Goal: Transaction & Acquisition: Purchase product/service

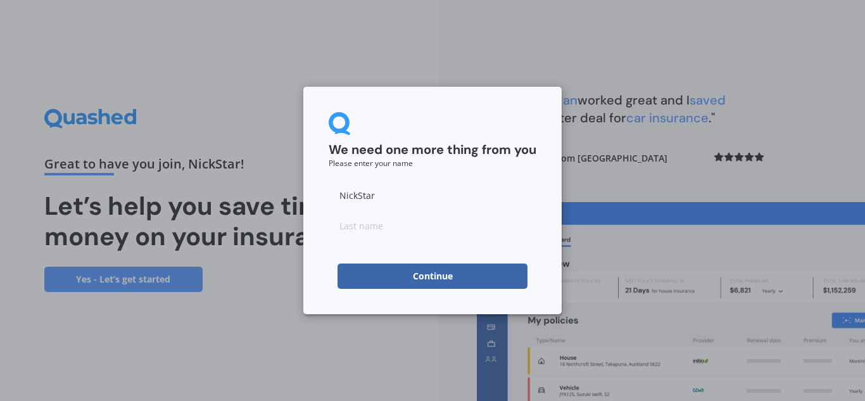
click at [368, 222] on input at bounding box center [433, 225] width 208 height 25
type input "[PERSON_NAME]"
click at [365, 196] on input "NickStar" at bounding box center [433, 194] width 208 height 25
drag, startPoint x: 357, startPoint y: 197, endPoint x: 379, endPoint y: 194, distance: 21.7
click at [379, 194] on input "NickStar" at bounding box center [433, 194] width 208 height 25
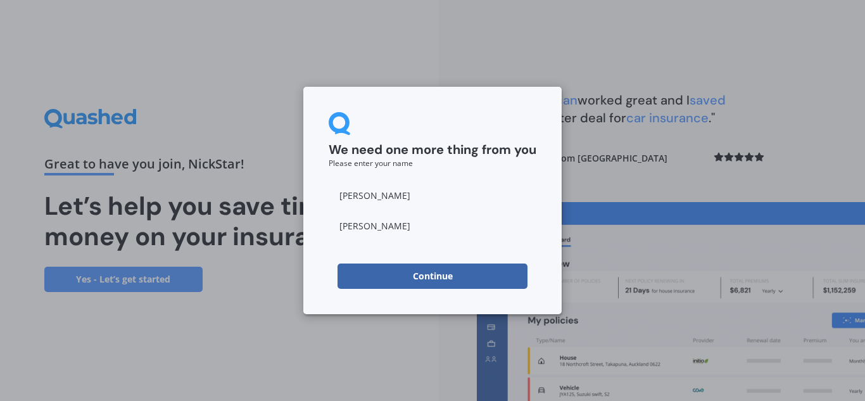
type input "[PERSON_NAME]"
click at [318, 289] on div "We need one more thing from you Please enter your name [PERSON_NAME] Continue" at bounding box center [432, 200] width 258 height 227
click at [433, 273] on button "Continue" at bounding box center [432, 275] width 190 height 25
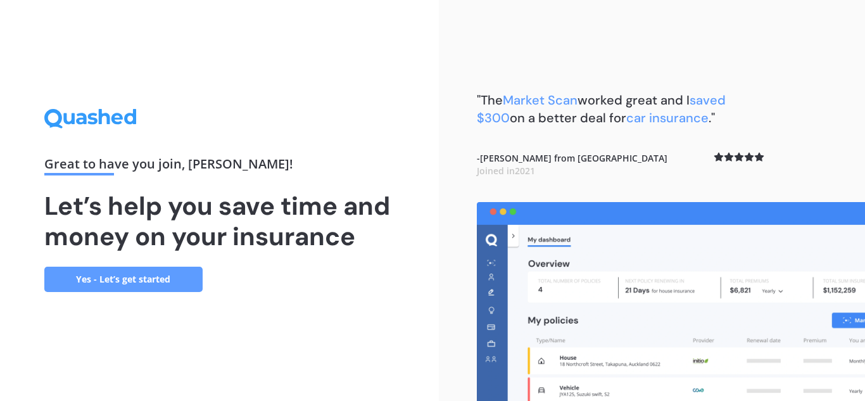
click at [128, 280] on link "Yes - Let’s get started" at bounding box center [123, 278] width 158 height 25
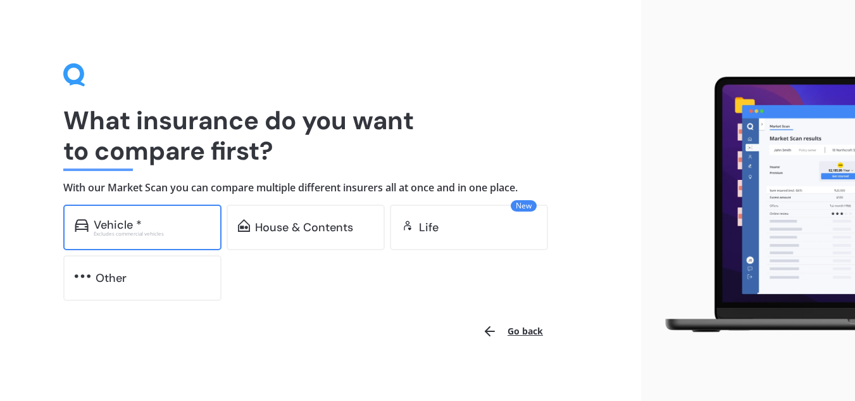
click at [130, 220] on div "Vehicle *" at bounding box center [118, 224] width 48 height 13
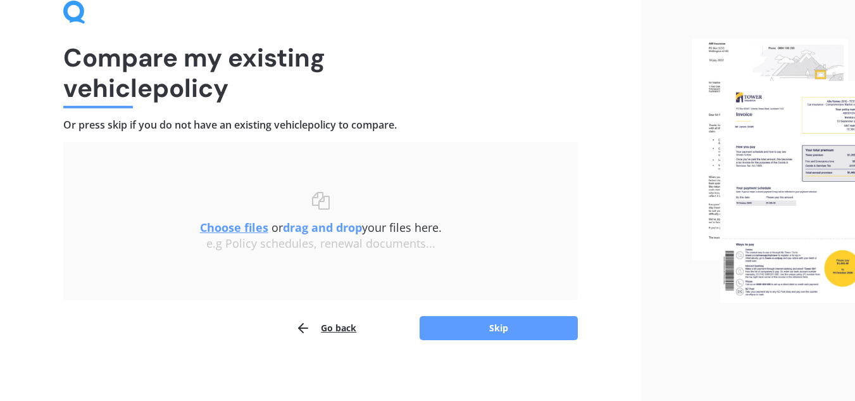
scroll to position [66, 0]
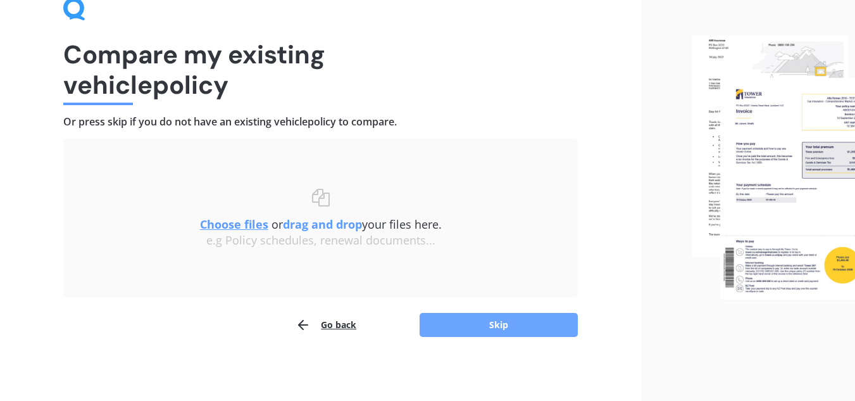
click at [496, 327] on button "Skip" at bounding box center [499, 325] width 158 height 24
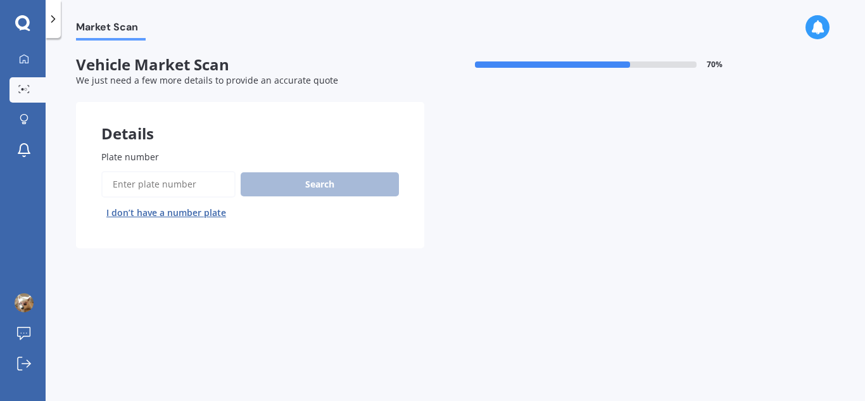
click at [151, 181] on input "Plate number" at bounding box center [168, 184] width 134 height 27
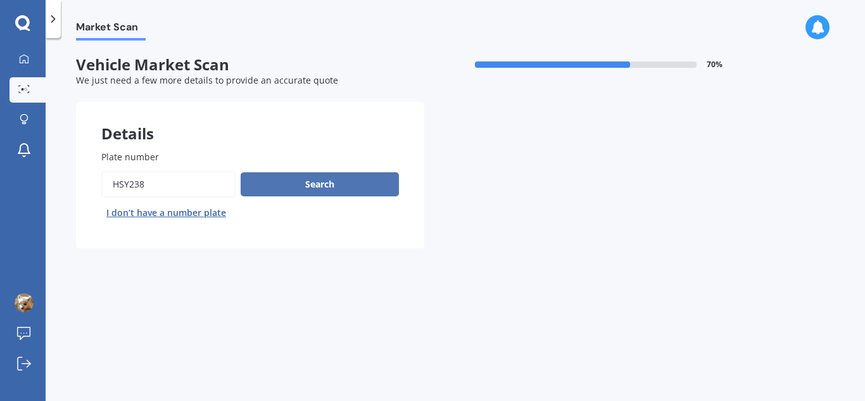
type input "HSY238"
click at [303, 186] on button "Search" at bounding box center [320, 184] width 158 height 24
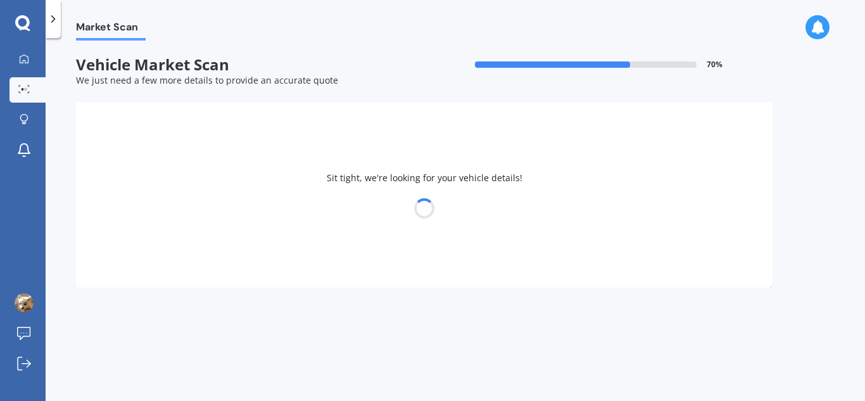
select select "MITSUBISHI"
select select "OUTLANDER"
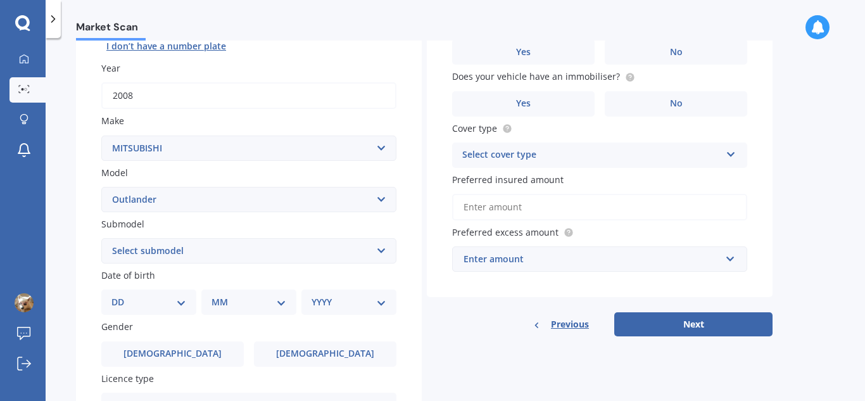
scroll to position [200, 0]
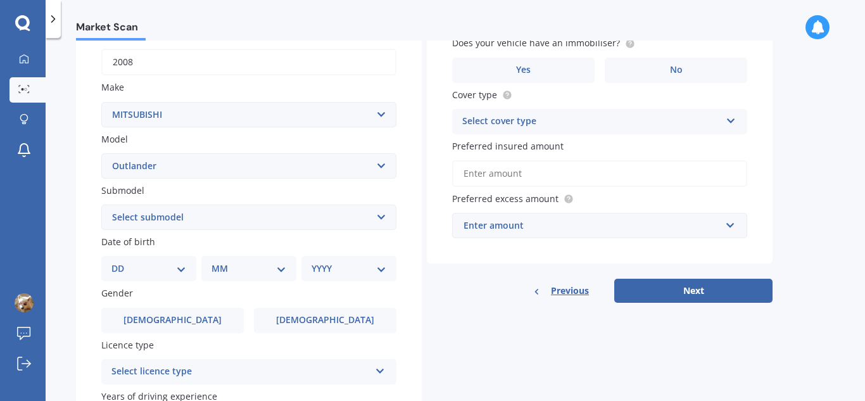
click at [163, 266] on select "DD 01 02 03 04 05 06 07 08 09 10 11 12 13 14 15 16 17 18 19 20 21 22 23 24 25 2…" at bounding box center [148, 268] width 75 height 14
select select "09"
click at [122, 261] on select "DD 01 02 03 04 05 06 07 08 09 10 11 12 13 14 15 16 17 18 19 20 21 22 23 24 25 2…" at bounding box center [148, 268] width 75 height 14
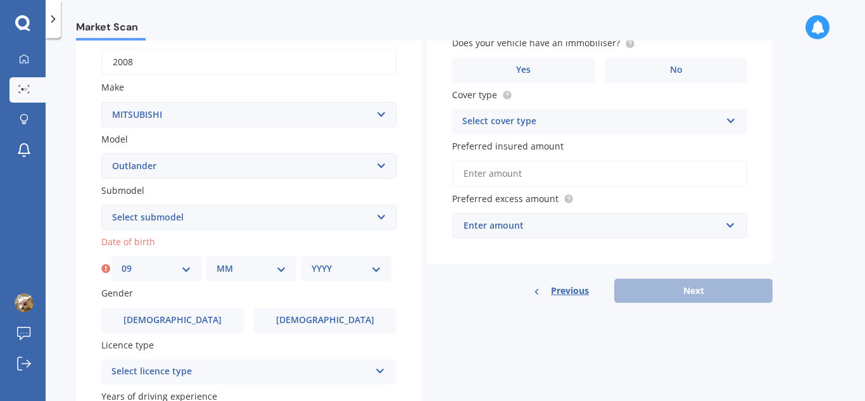
click at [268, 266] on select "MM 01 02 03 04 05 06 07 08 09 10 11 12" at bounding box center [251, 268] width 70 height 14
select select "11"
click at [216, 261] on select "MM 01 02 03 04 05 06 07 08 09 10 11 12" at bounding box center [251, 268] width 70 height 14
click at [328, 266] on select "YYYY 2025 2024 2023 2022 2021 2020 2019 2018 2017 2016 2015 2014 2013 2012 2011…" at bounding box center [346, 268] width 70 height 14
select select "1965"
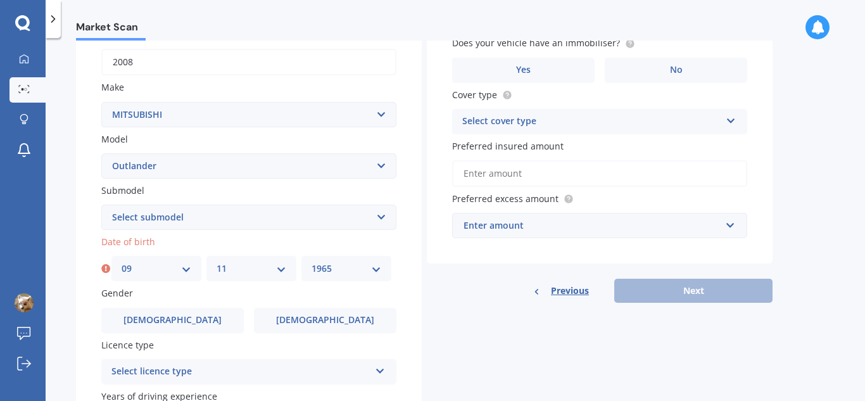
click at [311, 261] on select "YYYY 2025 2024 2023 2022 2021 2020 2019 2018 2017 2016 2015 2014 2013 2012 2011…" at bounding box center [346, 268] width 70 height 14
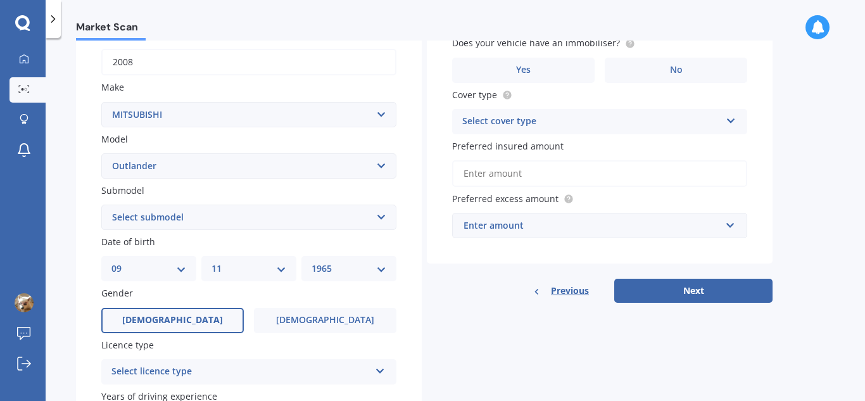
click at [239, 320] on label "[DEMOGRAPHIC_DATA]" at bounding box center [172, 320] width 142 height 25
click at [0, 0] on input "[DEMOGRAPHIC_DATA]" at bounding box center [0, 0] width 0 height 0
click at [275, 377] on div "Select licence type" at bounding box center [240, 371] width 258 height 15
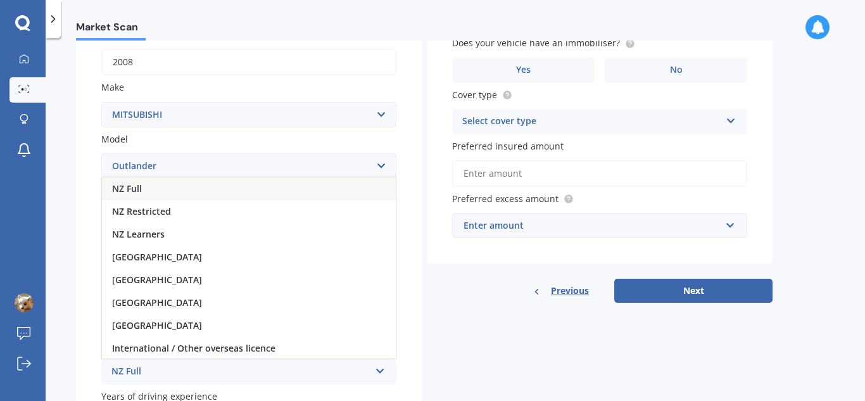
click at [128, 185] on span "NZ Full" at bounding box center [127, 188] width 30 height 12
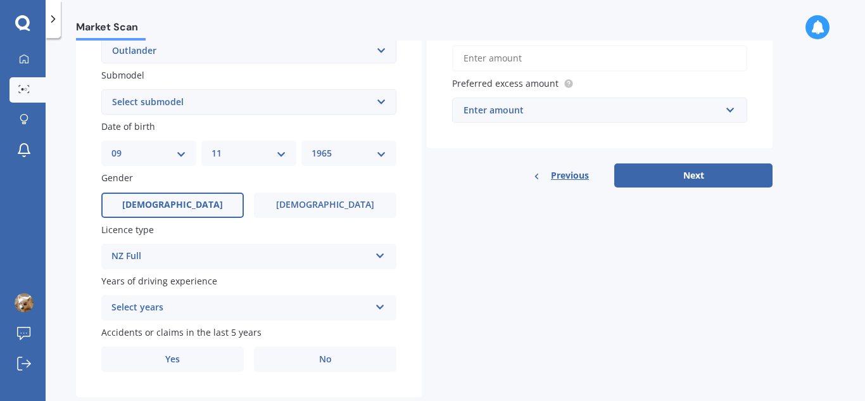
scroll to position [344, 0]
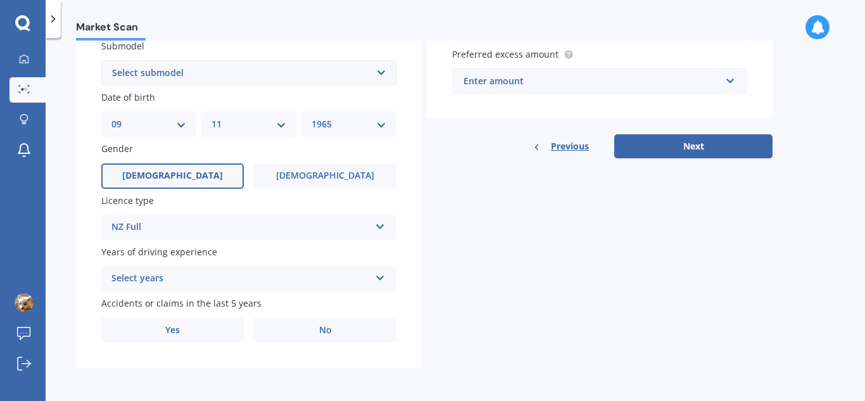
click at [213, 279] on div "Select years" at bounding box center [240, 278] width 258 height 15
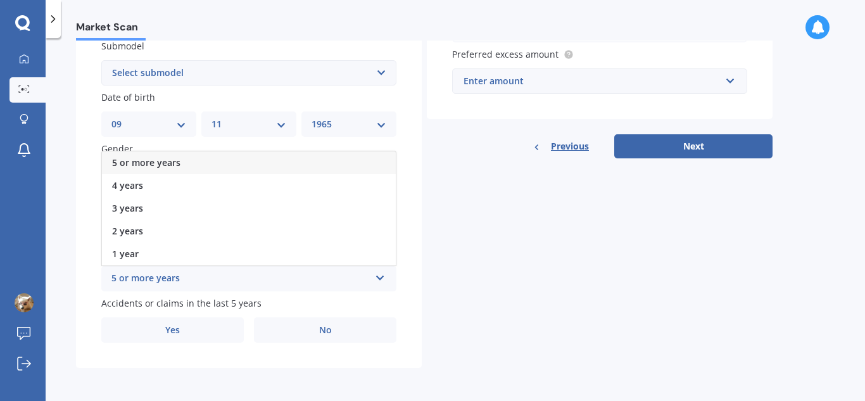
click at [248, 163] on div "5 or more years" at bounding box center [249, 162] width 294 height 23
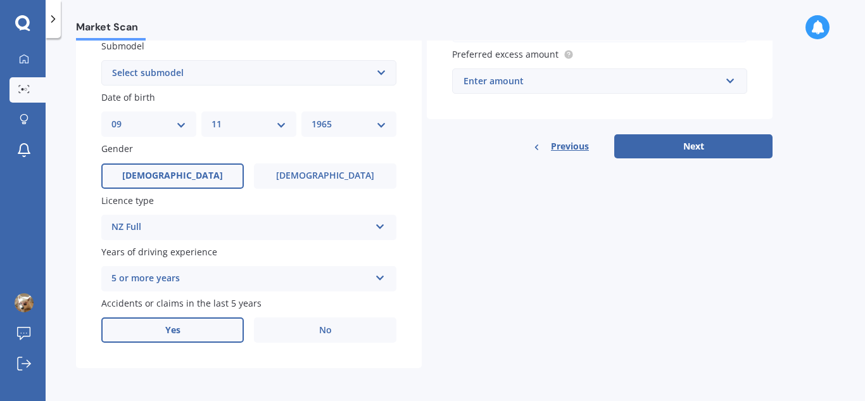
click at [206, 327] on label "Yes" at bounding box center [172, 329] width 142 height 25
click at [0, 0] on input "Yes" at bounding box center [0, 0] width 0 height 0
drag, startPoint x: 858, startPoint y: 332, endPoint x: 860, endPoint y: 346, distance: 14.2
click at [860, 346] on div "Market Scan Vehicle Market Scan 70 % We just need a few more details to provide…" at bounding box center [455, 222] width 819 height 363
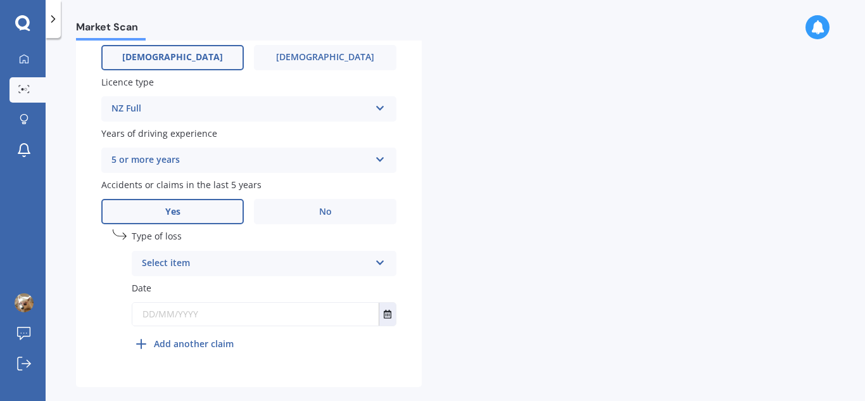
scroll to position [482, 0]
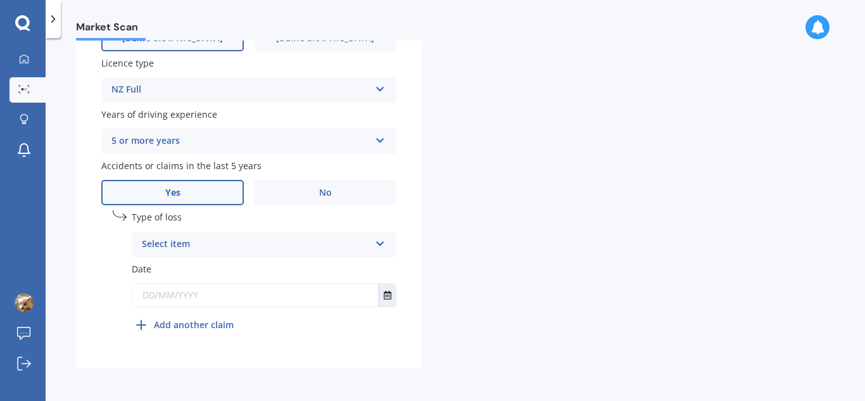
click at [379, 241] on icon at bounding box center [380, 241] width 11 height 9
click at [226, 275] on div "At fault accident" at bounding box center [263, 269] width 263 height 23
click at [294, 192] on label "No" at bounding box center [325, 192] width 142 height 25
click at [0, 0] on input "No" at bounding box center [0, 0] width 0 height 0
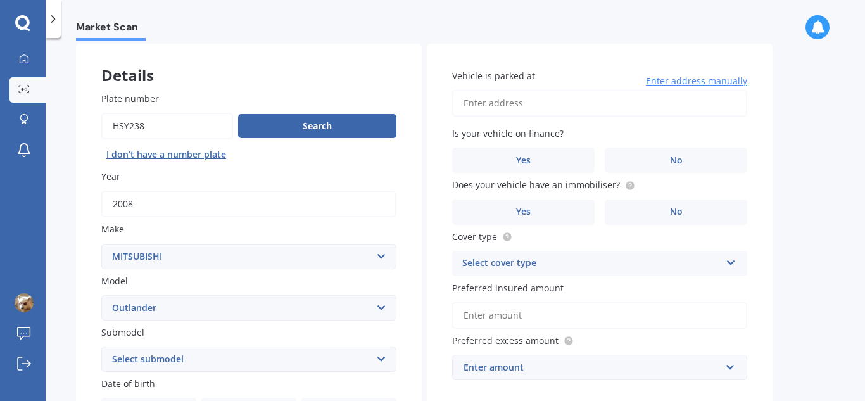
scroll to position [0, 0]
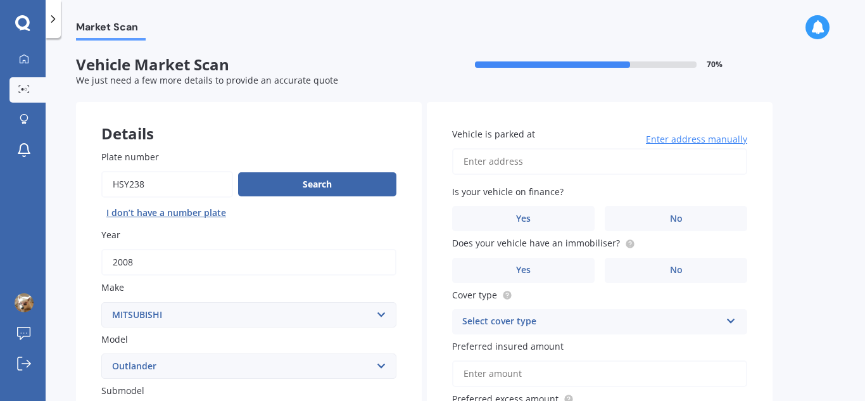
click at [578, 166] on input "Vehicle is parked at" at bounding box center [599, 161] width 295 height 27
type input "[STREET_ADDRESS]"
click at [661, 224] on label "No" at bounding box center [675, 218] width 142 height 25
click at [0, 0] on input "No" at bounding box center [0, 0] width 0 height 0
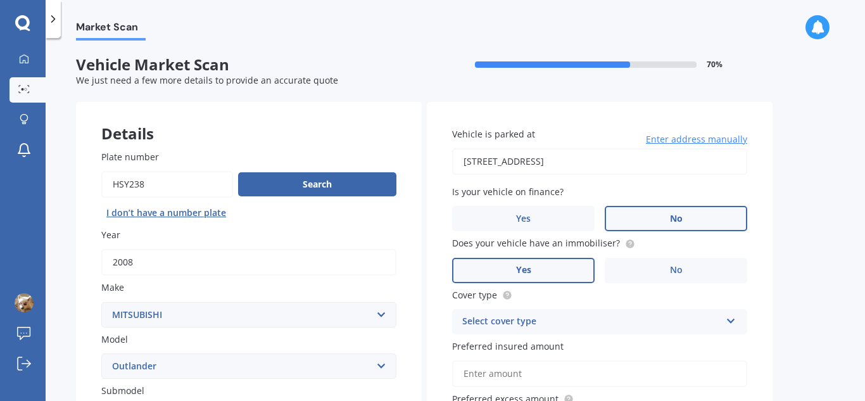
click at [561, 261] on label "Yes" at bounding box center [523, 270] width 142 height 25
click at [0, 0] on input "Yes" at bounding box center [0, 0] width 0 height 0
click at [584, 326] on div "Select cover type" at bounding box center [591, 321] width 258 height 15
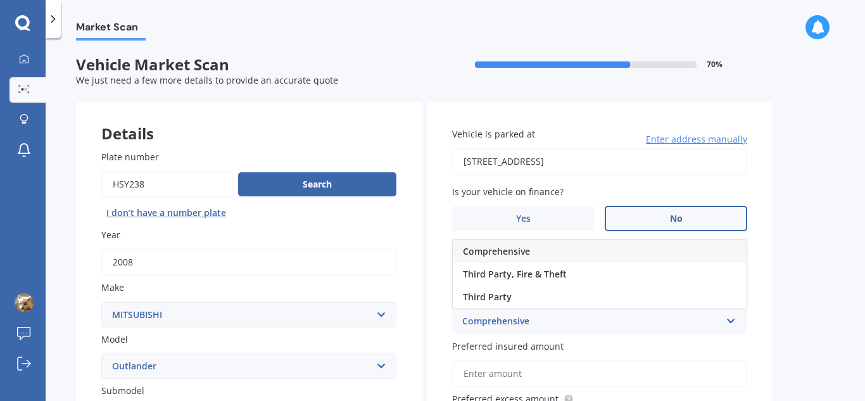
click at [512, 253] on span "Comprehensive" at bounding box center [496, 251] width 67 height 12
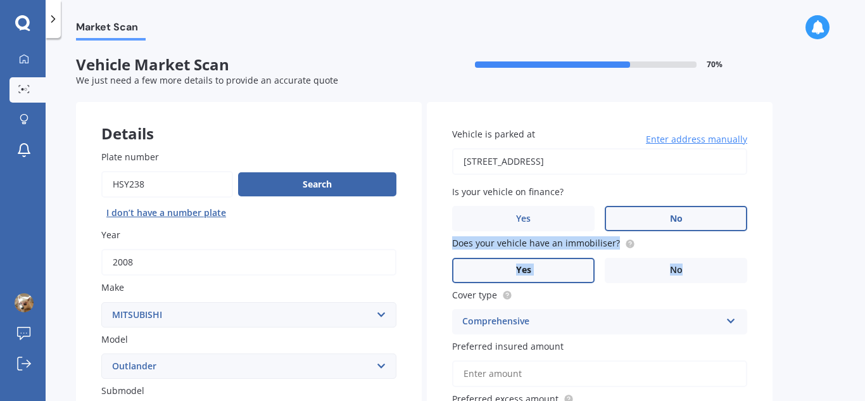
drag, startPoint x: 858, startPoint y: 196, endPoint x: 858, endPoint y: 258, distance: 62.0
click at [858, 258] on div "Market Scan Vehicle Market Scan 70 % We just need a few more details to provide…" at bounding box center [455, 222] width 819 height 363
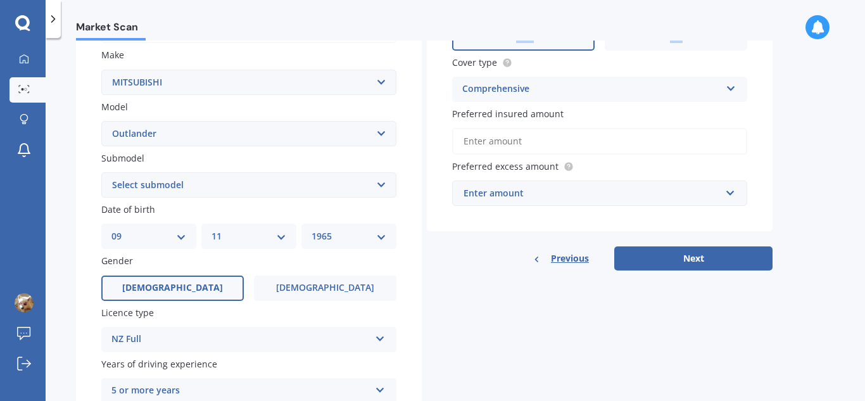
scroll to position [242, 0]
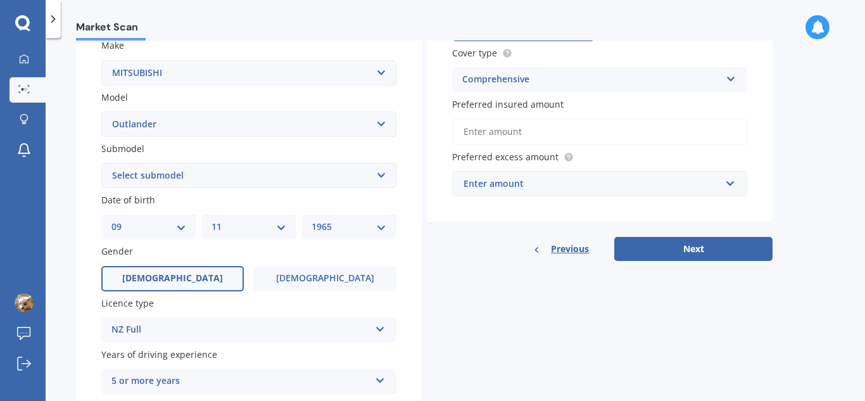
click at [541, 132] on input "Preferred insured amount" at bounding box center [599, 131] width 295 height 27
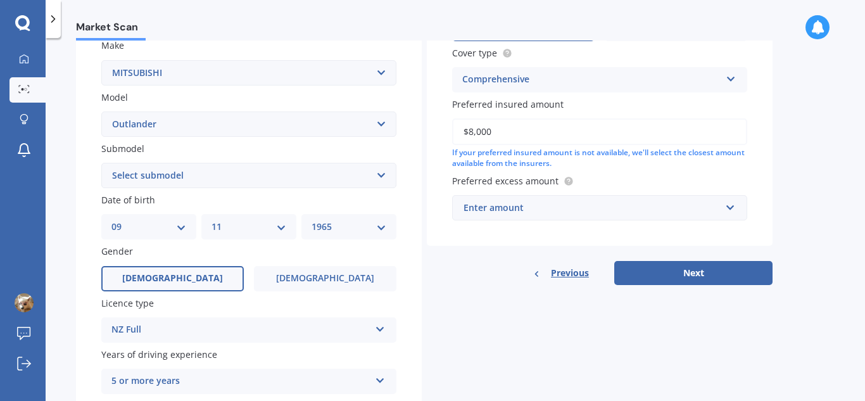
type input "$8,000"
click at [634, 172] on div "Vehicle is parked at [STREET_ADDRESS] 0932 Enter address manually Is your vehic…" at bounding box center [600, 52] width 346 height 385
click at [732, 210] on input "text" at bounding box center [595, 208] width 284 height 24
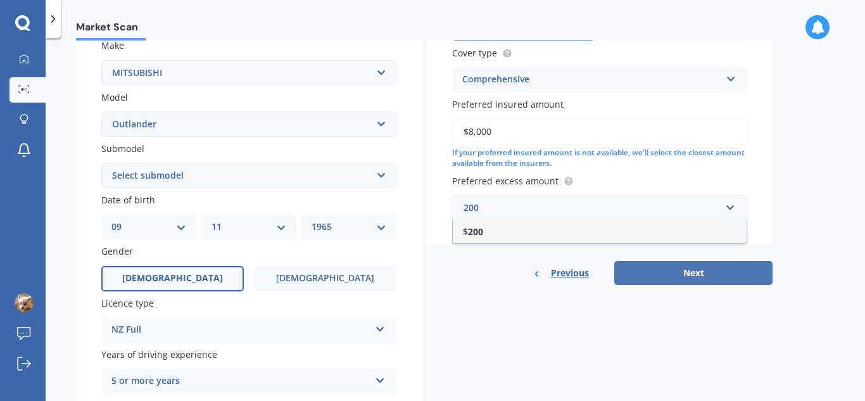
type input "200"
click at [703, 270] on button "Next" at bounding box center [693, 273] width 158 height 24
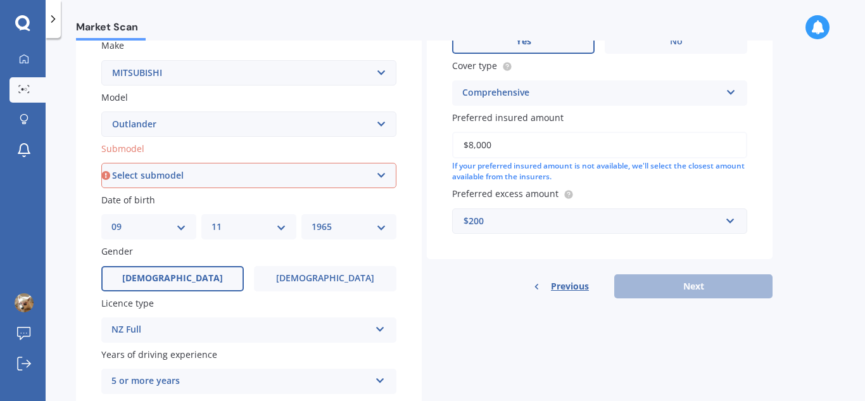
click at [372, 176] on select "Select submodel (All other) 2.4 Litre Station Wagon 3.0 Litre AWD 3.0 VRX Auto …" at bounding box center [248, 175] width 295 height 25
select select "3.0 LITRE AWD"
click at [101, 163] on select "Select submodel (All other) 2.4 Litre Station Wagon 3.0 Litre AWD 3.0 VRX Auto …" at bounding box center [248, 175] width 295 height 25
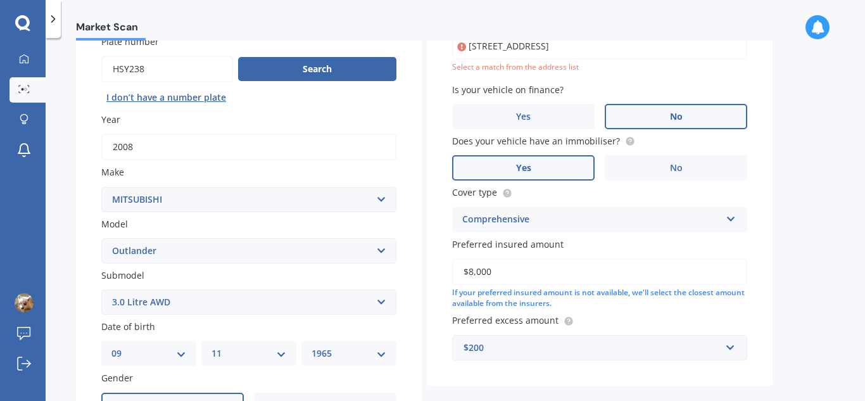
scroll to position [87, 0]
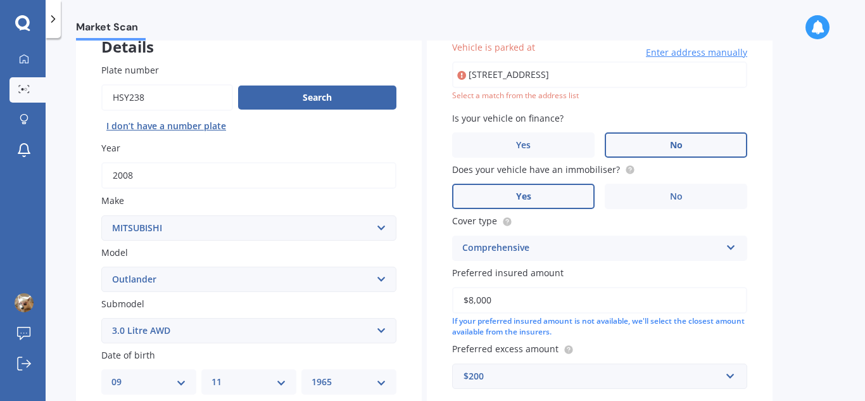
click at [526, 59] on div "Vehicle is parked at [STREET_ADDRESS] 0932 Enter address manually Select a matc…" at bounding box center [599, 71] width 295 height 61
click at [533, 85] on input "[STREET_ADDRESS]" at bounding box center [599, 74] width 295 height 27
click at [583, 77] on input "[STREET_ADDRESS]" at bounding box center [599, 74] width 295 height 27
drag, startPoint x: 583, startPoint y: 77, endPoint x: 649, endPoint y: 75, distance: 65.9
click at [649, 75] on input "[STREET_ADDRESS]" at bounding box center [599, 74] width 295 height 27
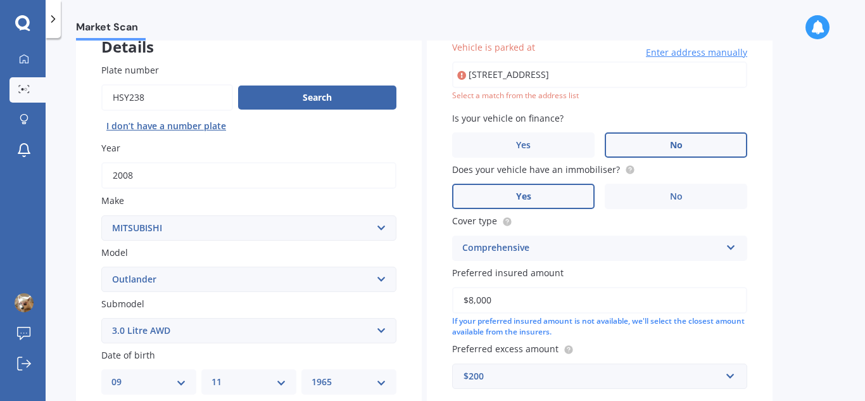
type input "[STREET_ADDRESS]"
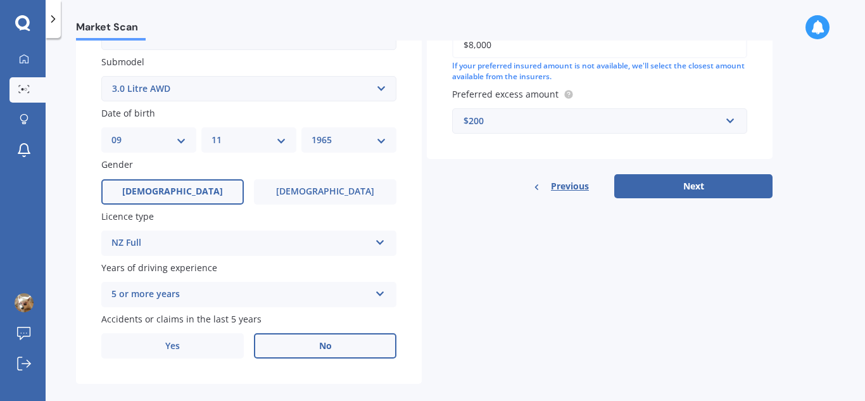
scroll to position [344, 0]
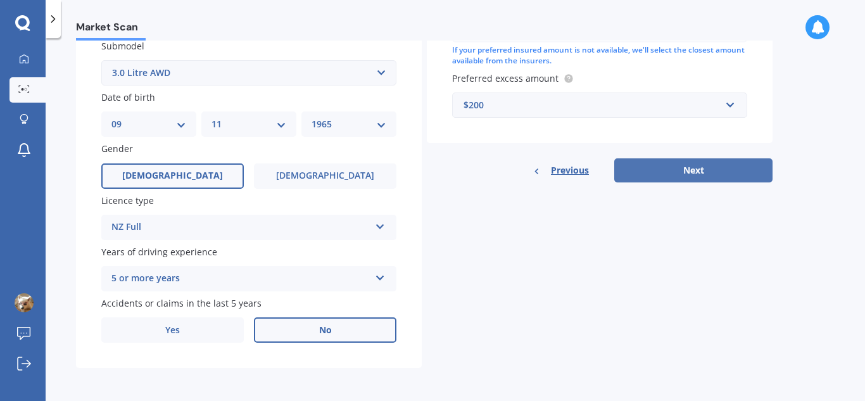
click at [689, 175] on button "Next" at bounding box center [693, 170] width 158 height 24
select select "09"
select select "11"
select select "1965"
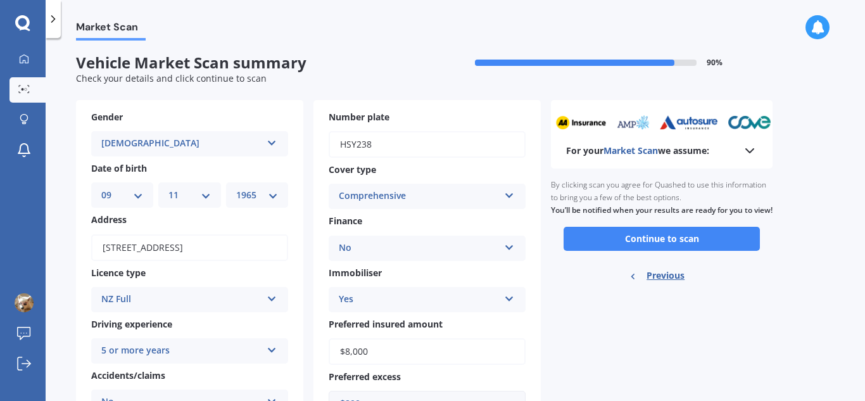
scroll to position [0, 0]
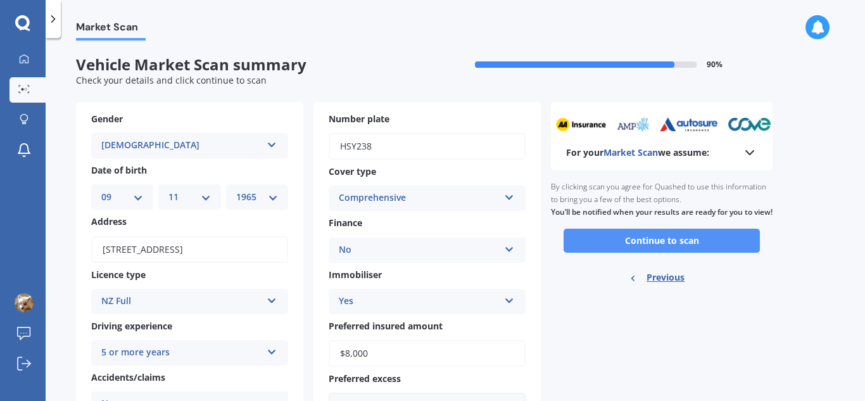
click at [634, 253] on button "Continue to scan" at bounding box center [661, 241] width 196 height 24
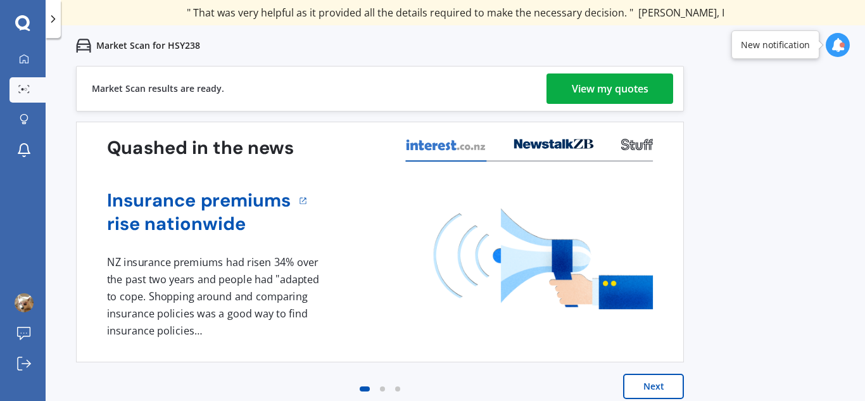
click at [611, 89] on div "View my quotes" at bounding box center [610, 88] width 77 height 30
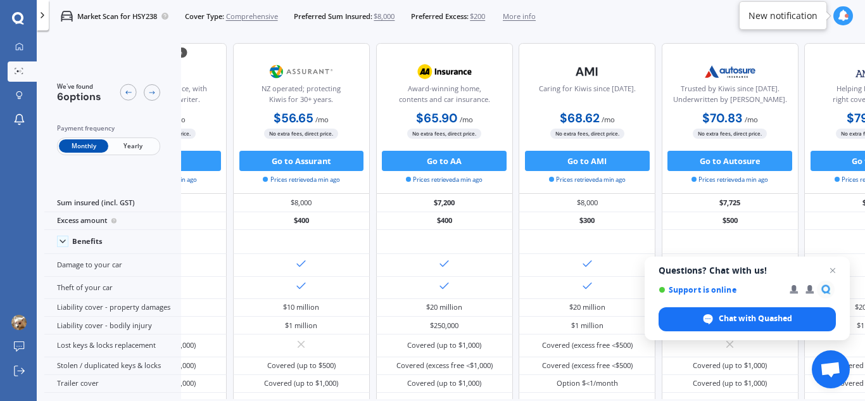
scroll to position [0, 215]
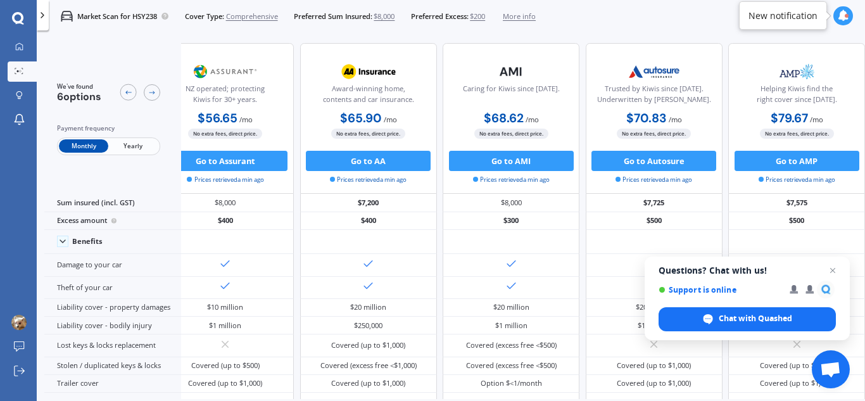
drag, startPoint x: 799, startPoint y: 399, endPoint x: 780, endPoint y: 398, distance: 19.0
click at [780, 398] on div "We've found 6 options Payment frequency Monthly Yearly 💰 Cheapest option Simple…" at bounding box center [454, 234] width 820 height 398
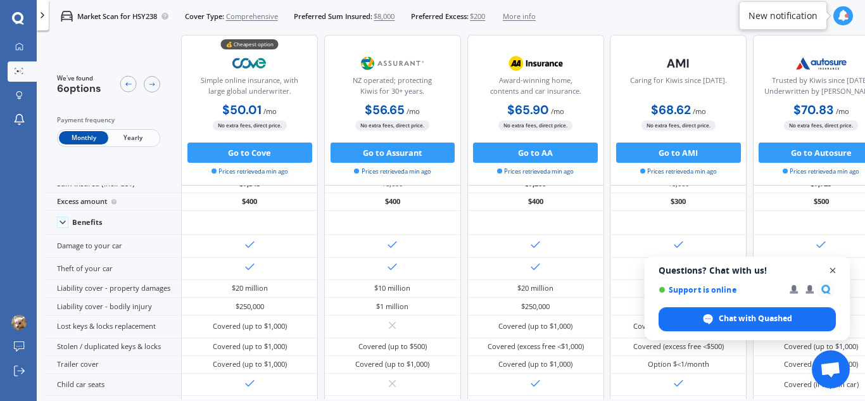
click at [830, 270] on span "Close chat" at bounding box center [833, 271] width 16 height 16
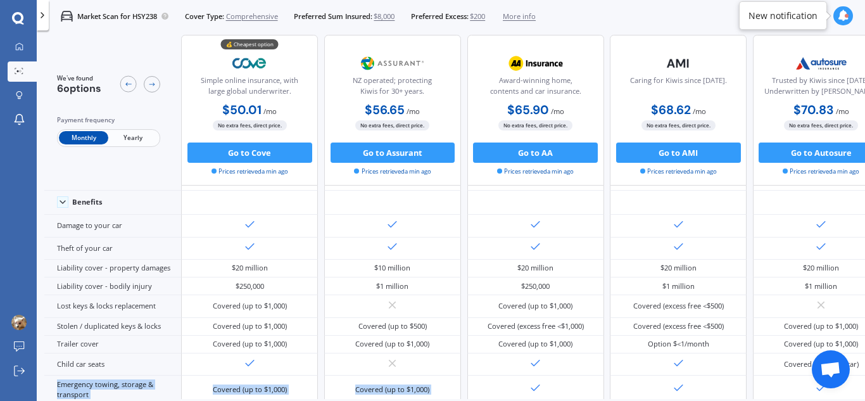
scroll to position [0, 0]
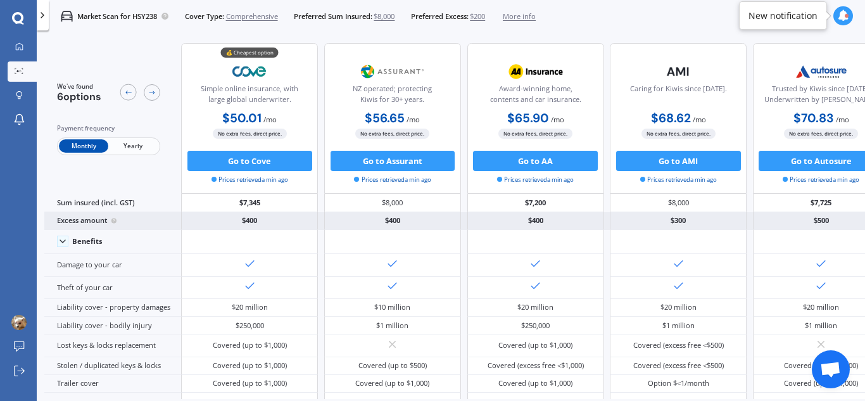
click at [278, 216] on div "$400" at bounding box center [249, 221] width 137 height 18
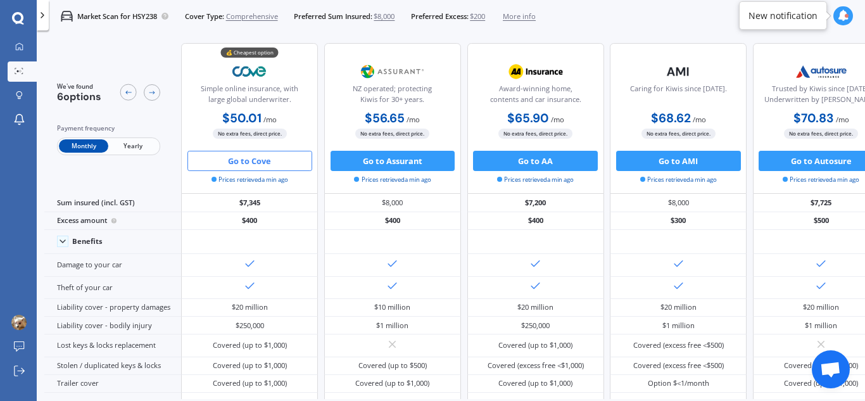
click at [250, 163] on button "Go to Cove" at bounding box center [249, 161] width 125 height 20
